Goal: Navigation & Orientation: Find specific page/section

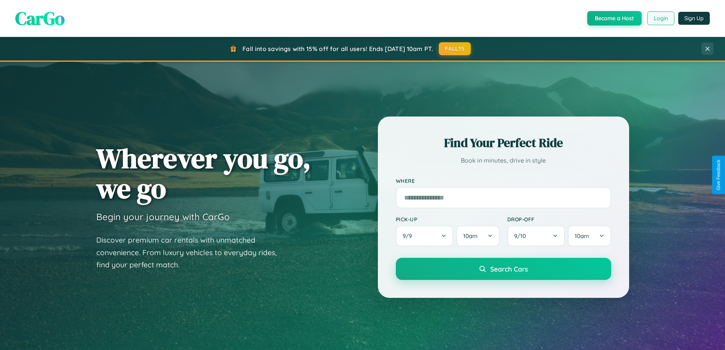
click at [660, 18] on button "Login" at bounding box center [660, 18] width 27 height 14
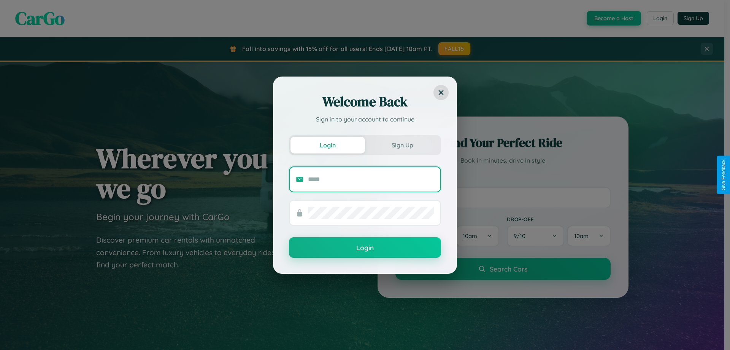
click at [371, 179] on input "text" at bounding box center [371, 179] width 126 height 12
type input "**********"
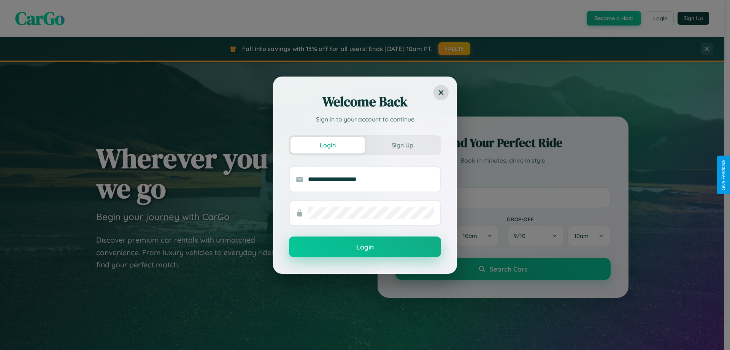
click at [365, 247] on button "Login" at bounding box center [365, 246] width 152 height 21
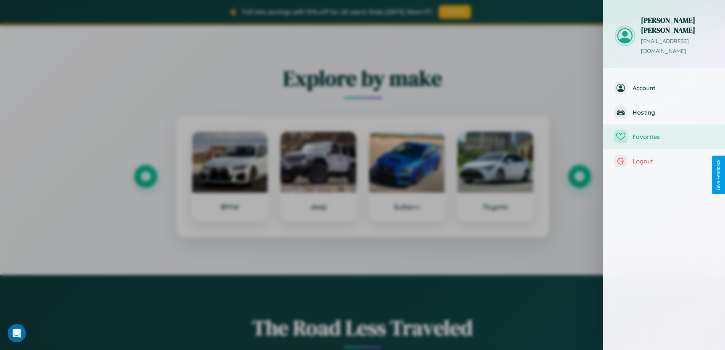
click at [664, 133] on span "Favorites" at bounding box center [672, 137] width 81 height 8
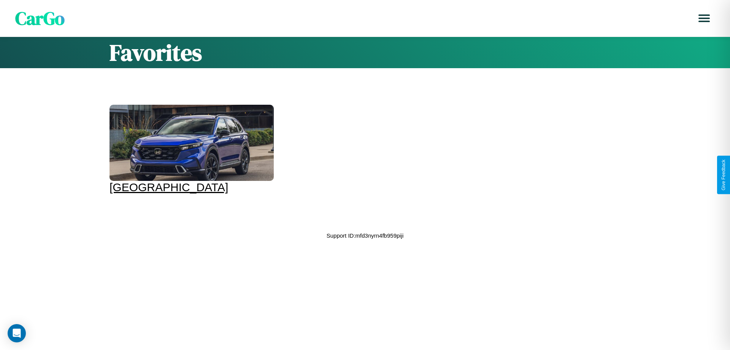
click at [191, 149] on div at bounding box center [192, 143] width 164 height 76
